Goal: Task Accomplishment & Management: Manage account settings

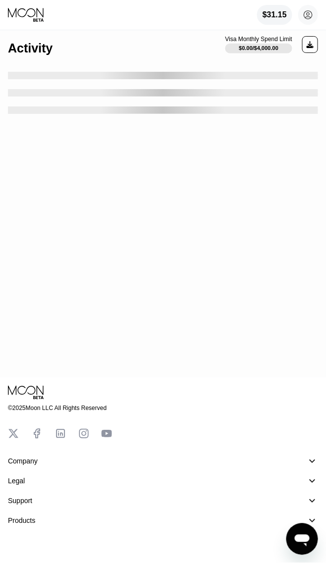
scroll to position [241, 0]
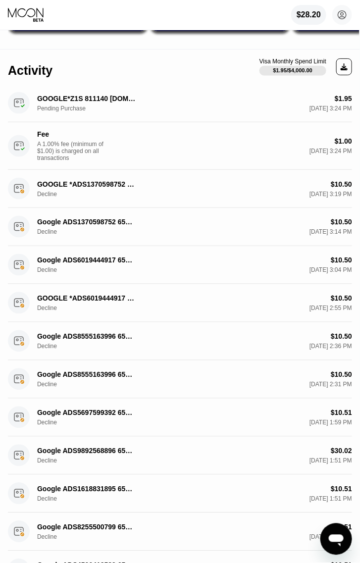
scroll to position [186, 0]
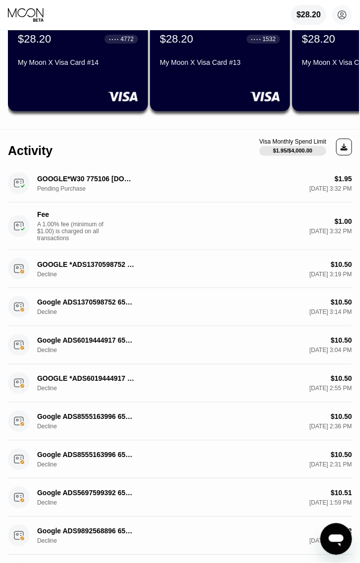
scroll to position [124, 0]
